Goal: Transaction & Acquisition: Purchase product/service

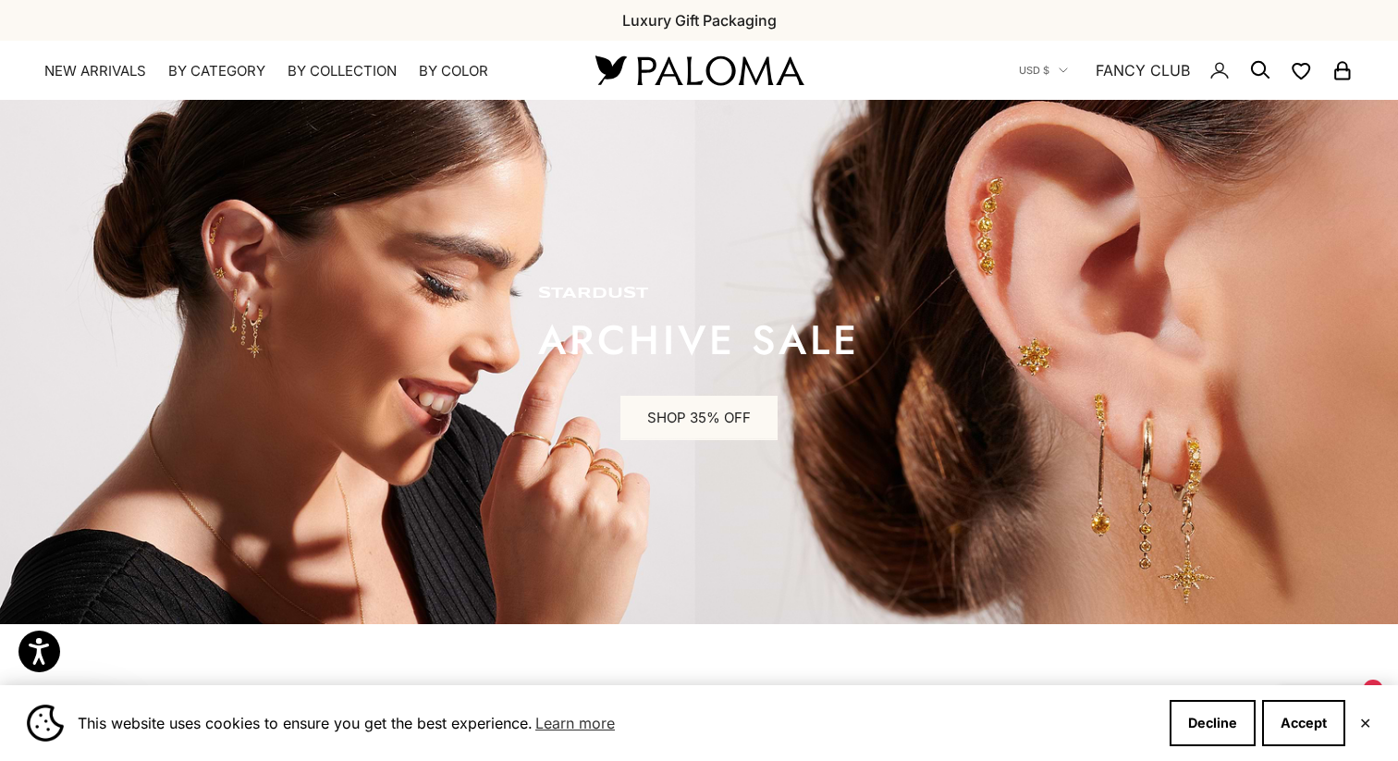
click at [110, 73] on div "Close dialog JOIN THE PALOMA FANCY CLUB Enjoy exclusive VIP deals & updates + 1…" at bounding box center [699, 380] width 1398 height 761
click at [122, 72] on link "NEW ARRIVALS" at bounding box center [95, 71] width 102 height 18
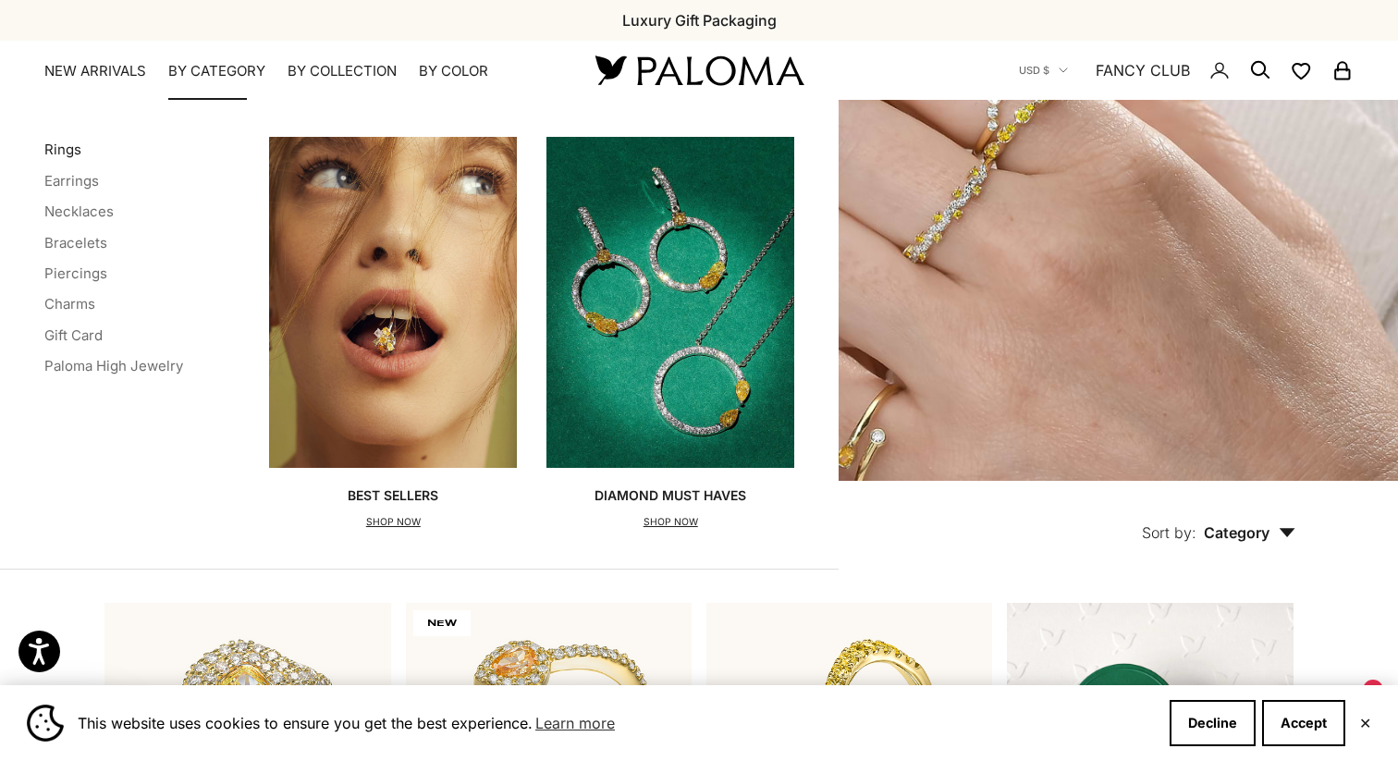
click at [66, 150] on link "Rings" at bounding box center [62, 150] width 37 height 18
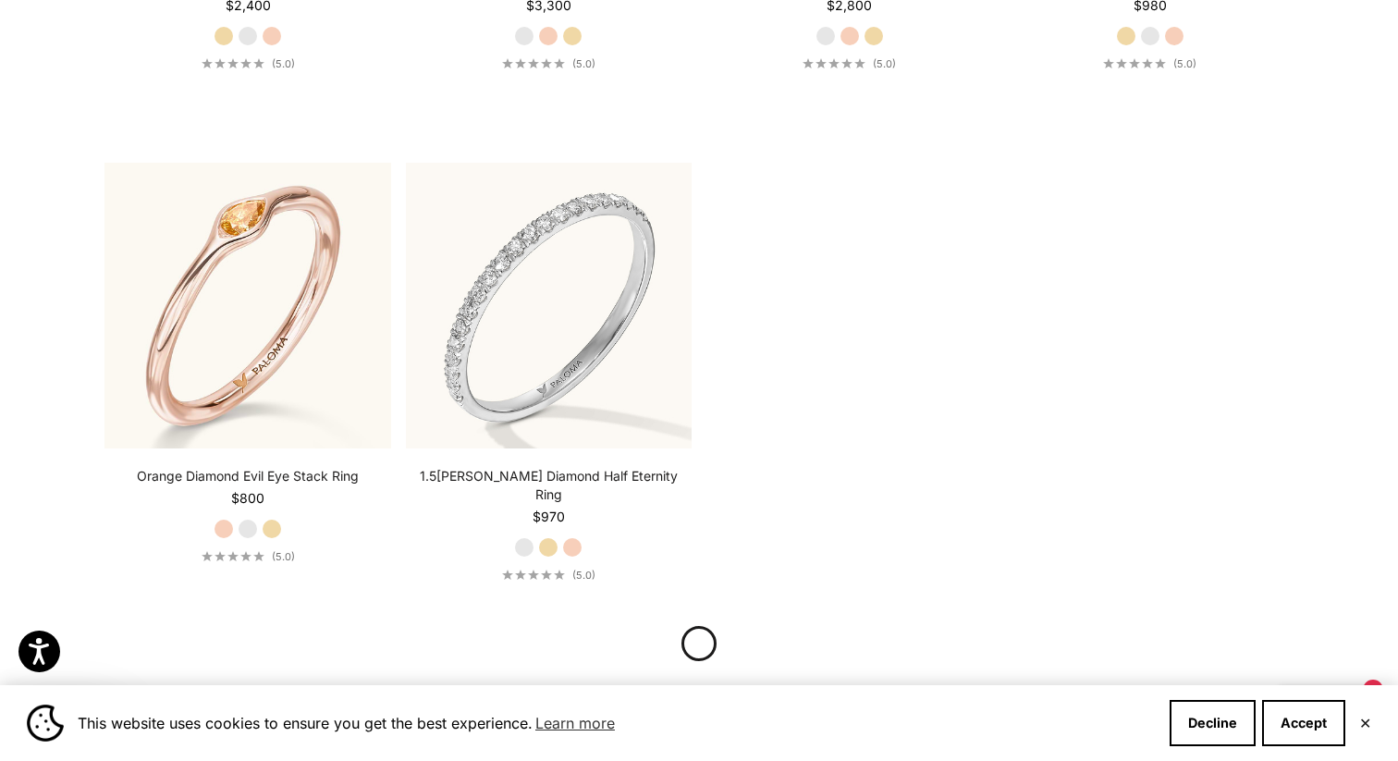
scroll to position [5971, 0]
